Goal: Information Seeking & Learning: Learn about a topic

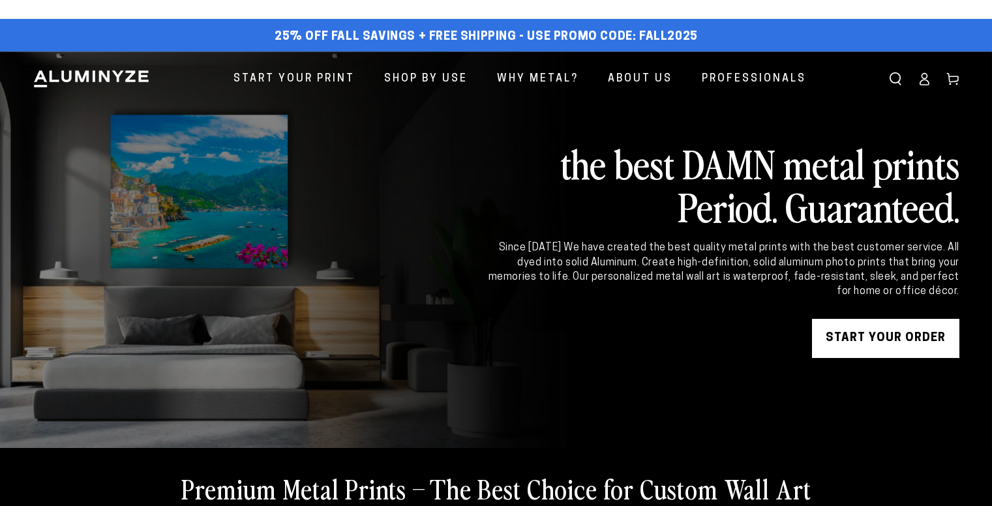
click at [404, 90] on link "Shop By Use" at bounding box center [425, 79] width 103 height 35
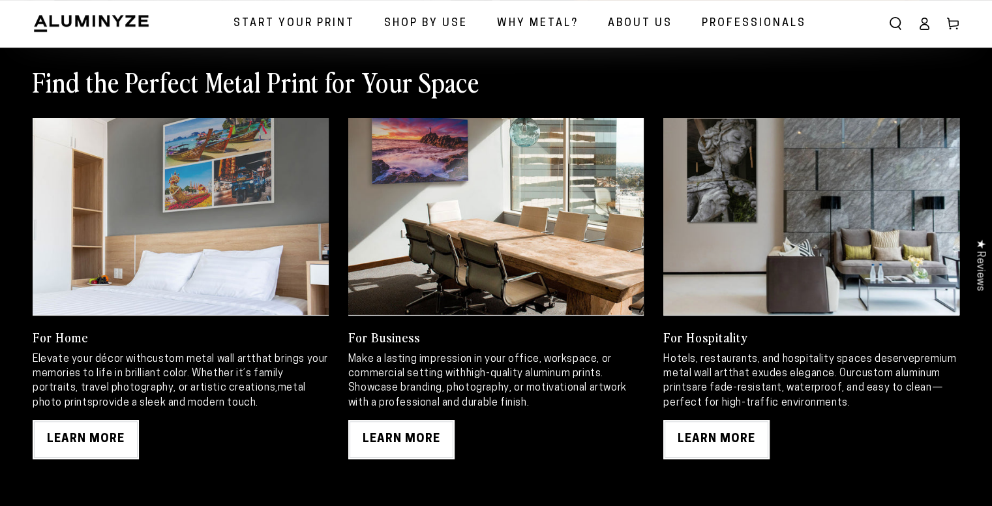
scroll to position [783, 0]
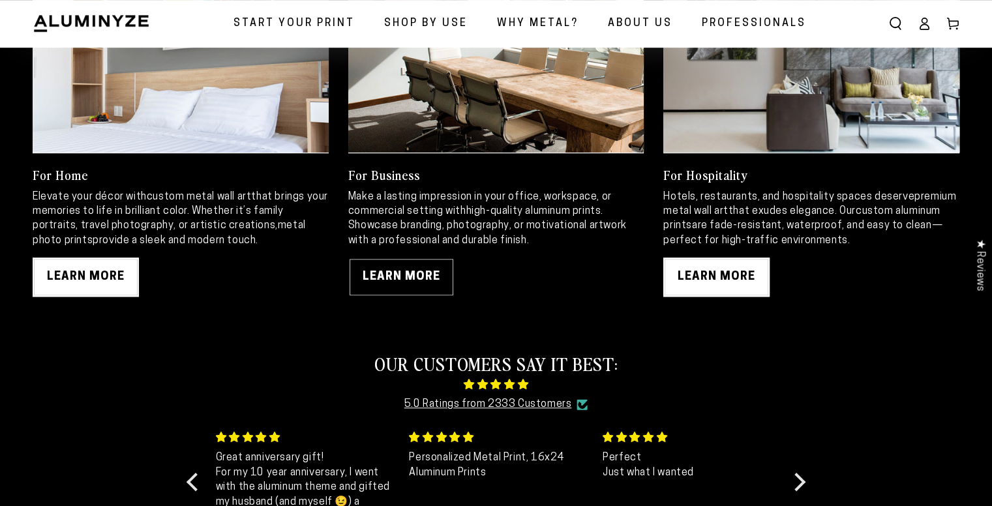
click at [430, 277] on link "LEARN MORE" at bounding box center [401, 277] width 106 height 39
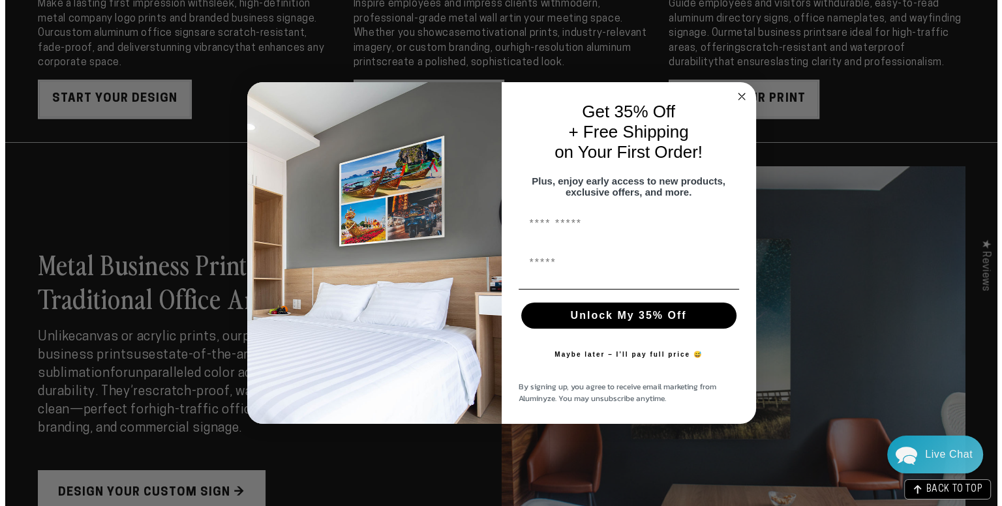
scroll to position [1746, 0]
